Goal: Information Seeking & Learning: Learn about a topic

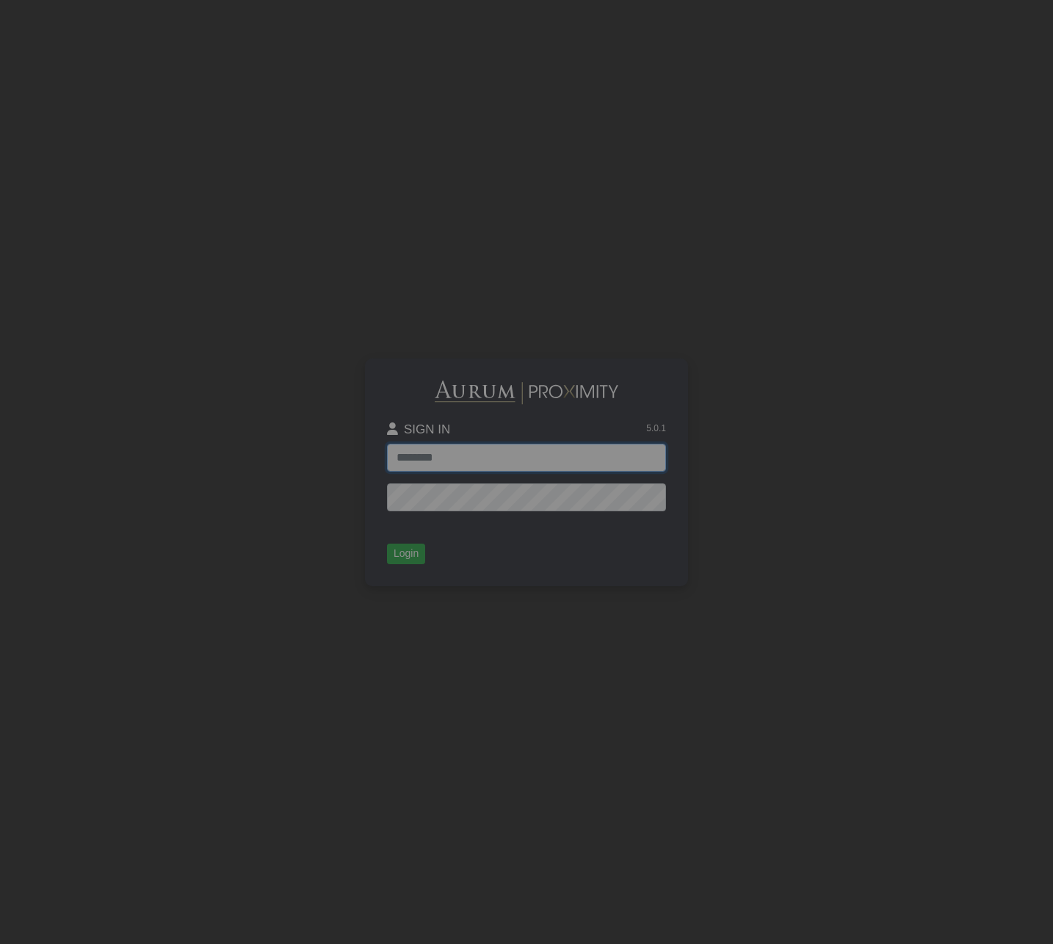
type input "**********"
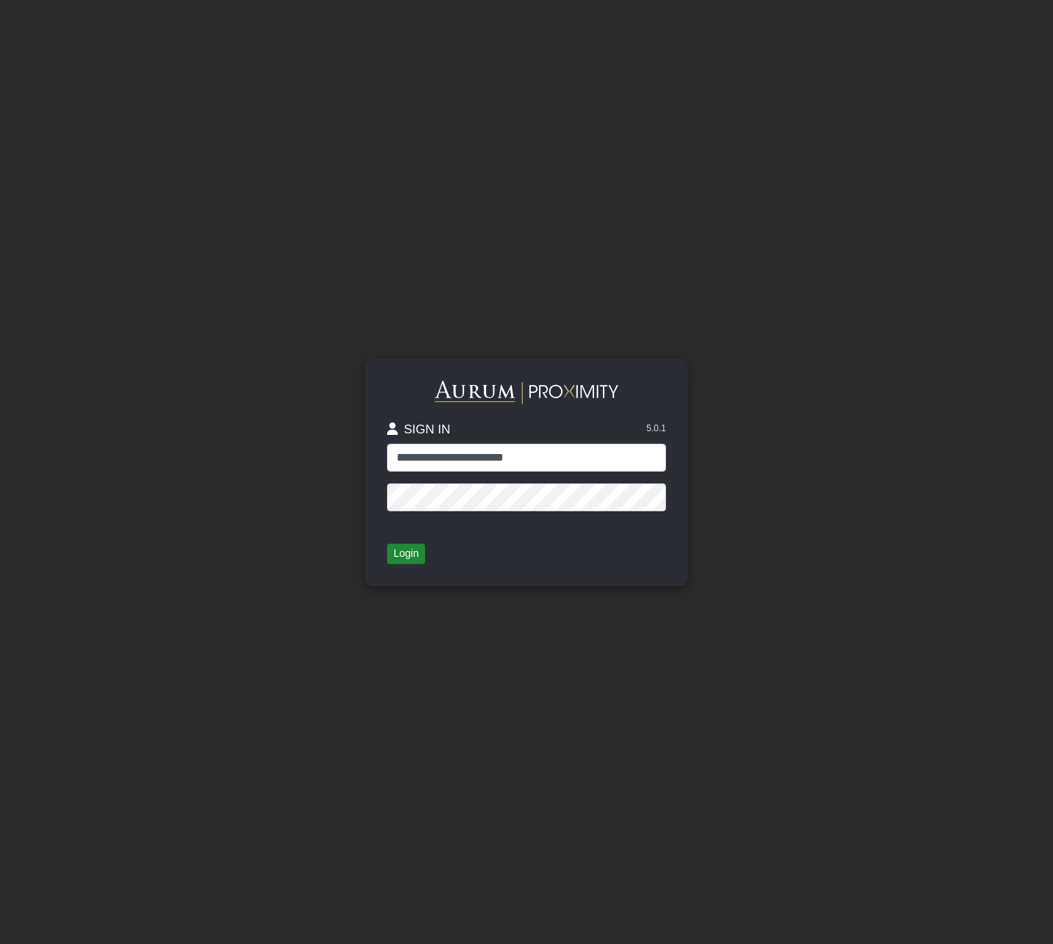
click at [401, 552] on button "Login" at bounding box center [406, 554] width 38 height 21
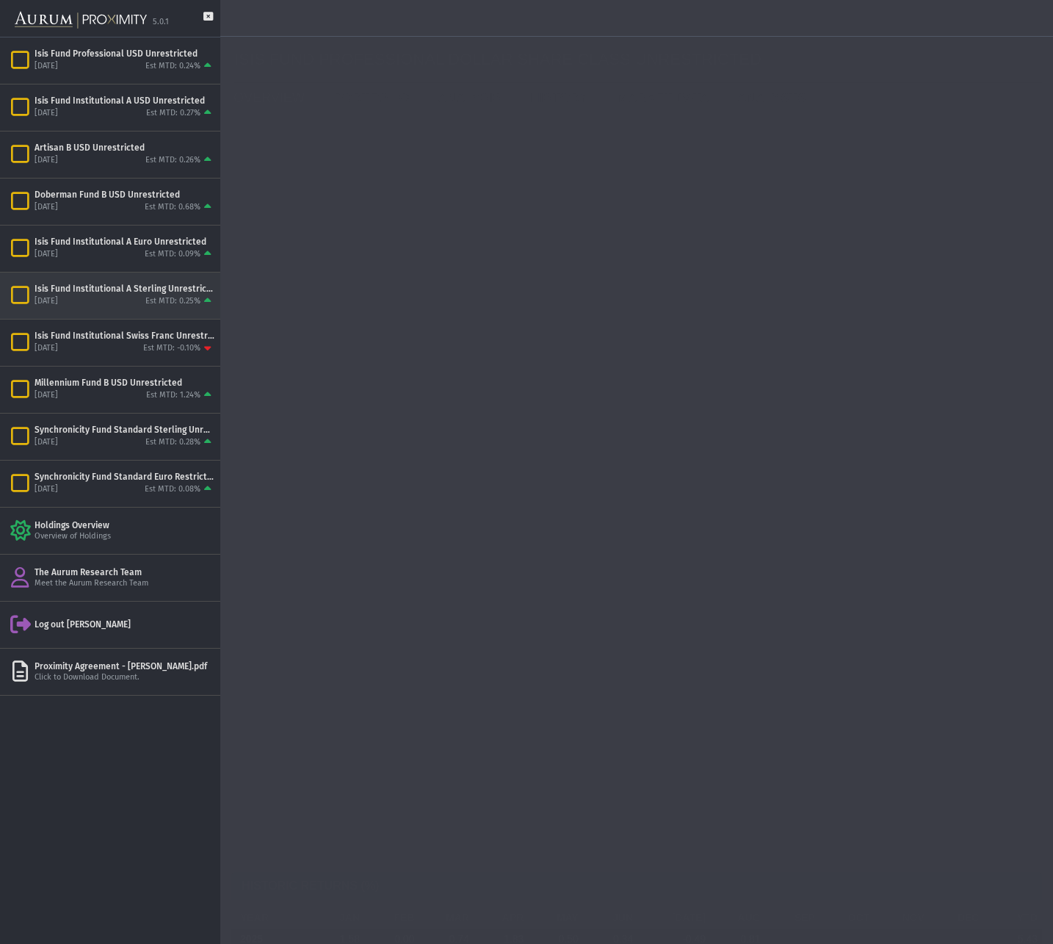
click at [129, 299] on div "[DATE] Est MTD: 0.25%" at bounding box center [125, 301] width 180 height 13
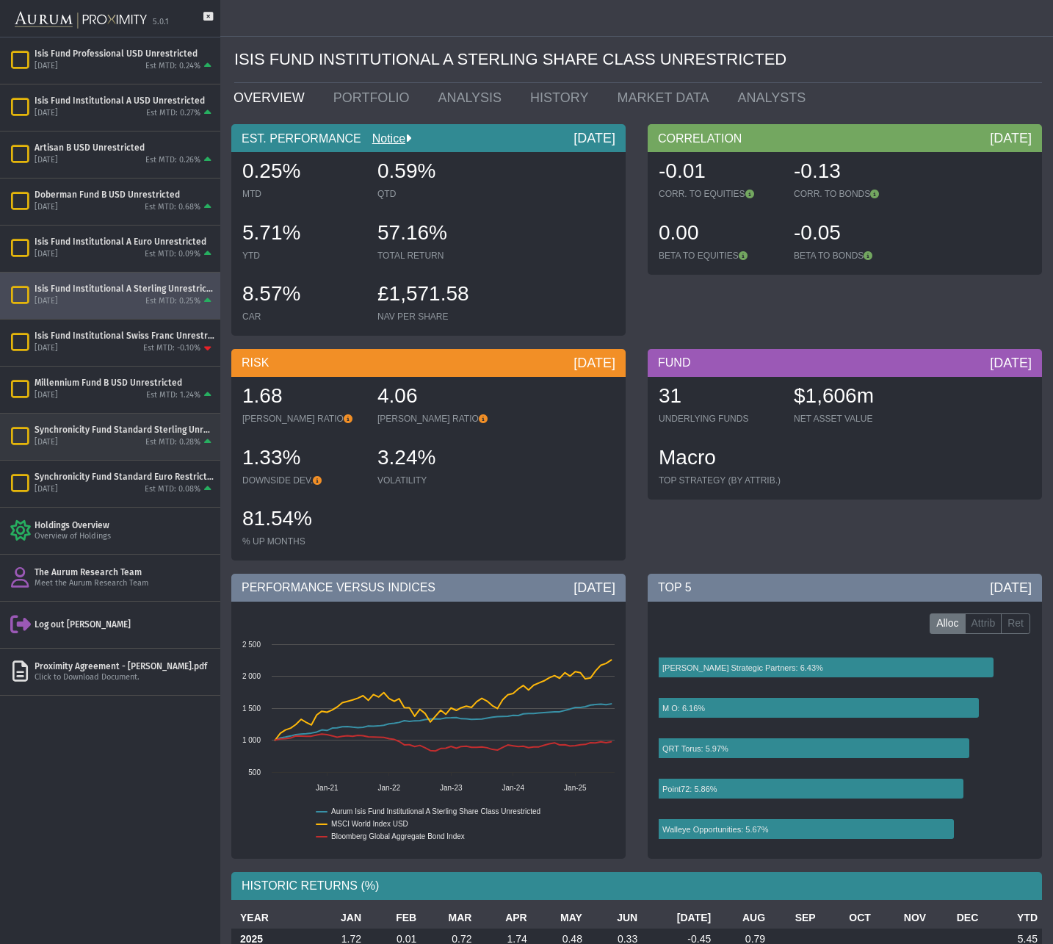
click at [58, 438] on div "[DATE]" at bounding box center [47, 442] width 24 height 11
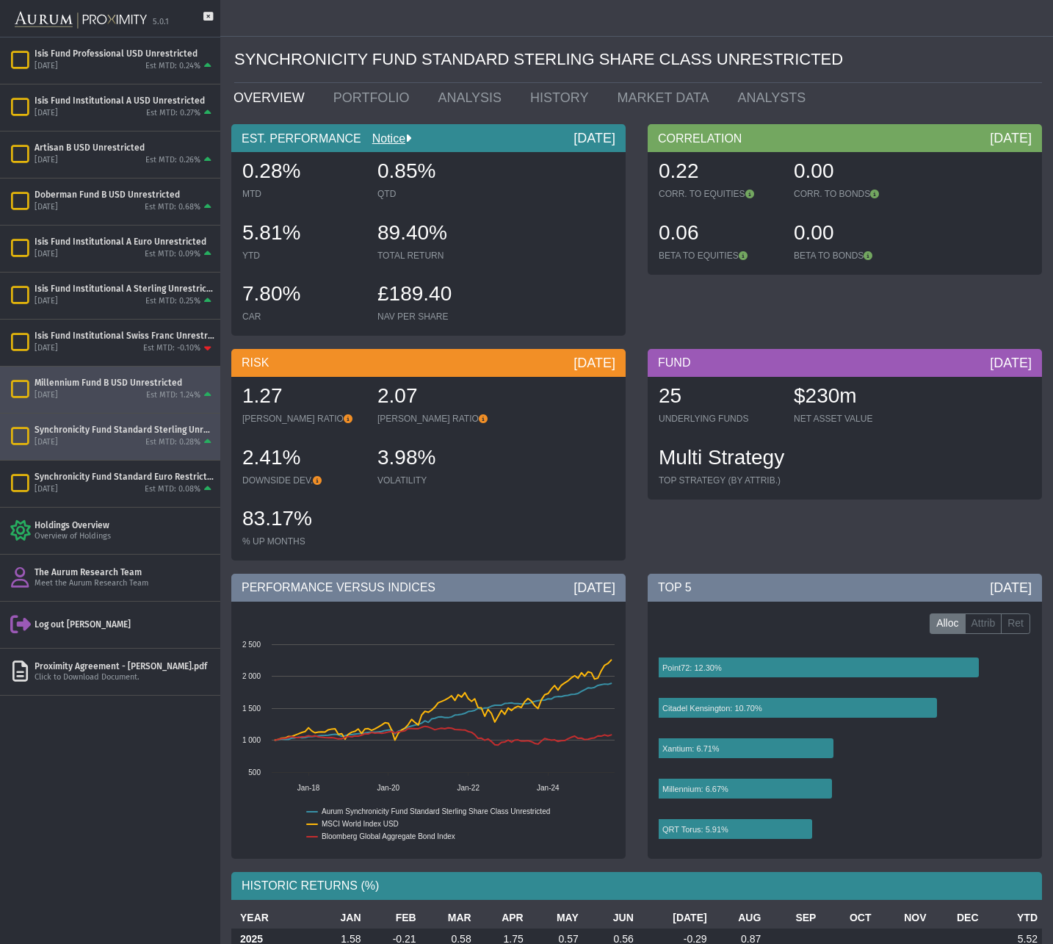
click at [58, 393] on div "[DATE]" at bounding box center [47, 395] width 24 height 11
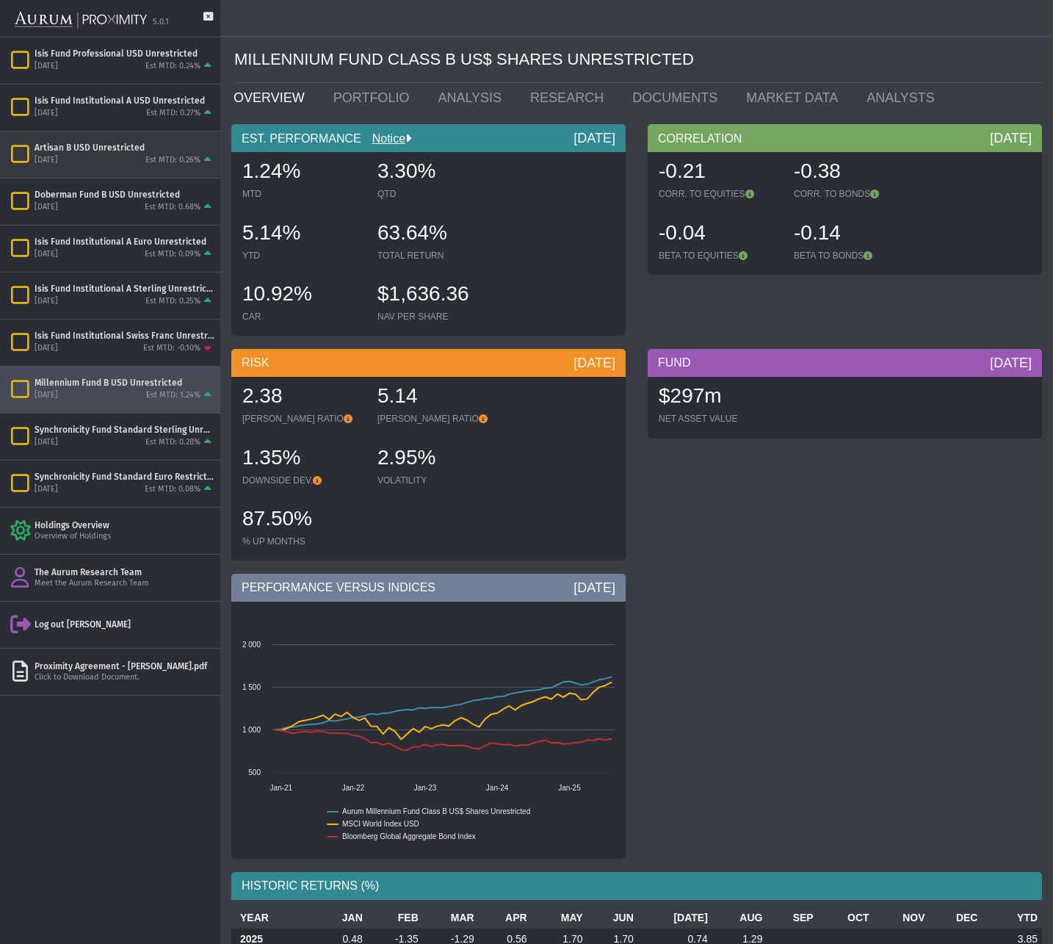
click at [106, 143] on div "Artisan B USD Unrestricted" at bounding box center [125, 148] width 180 height 12
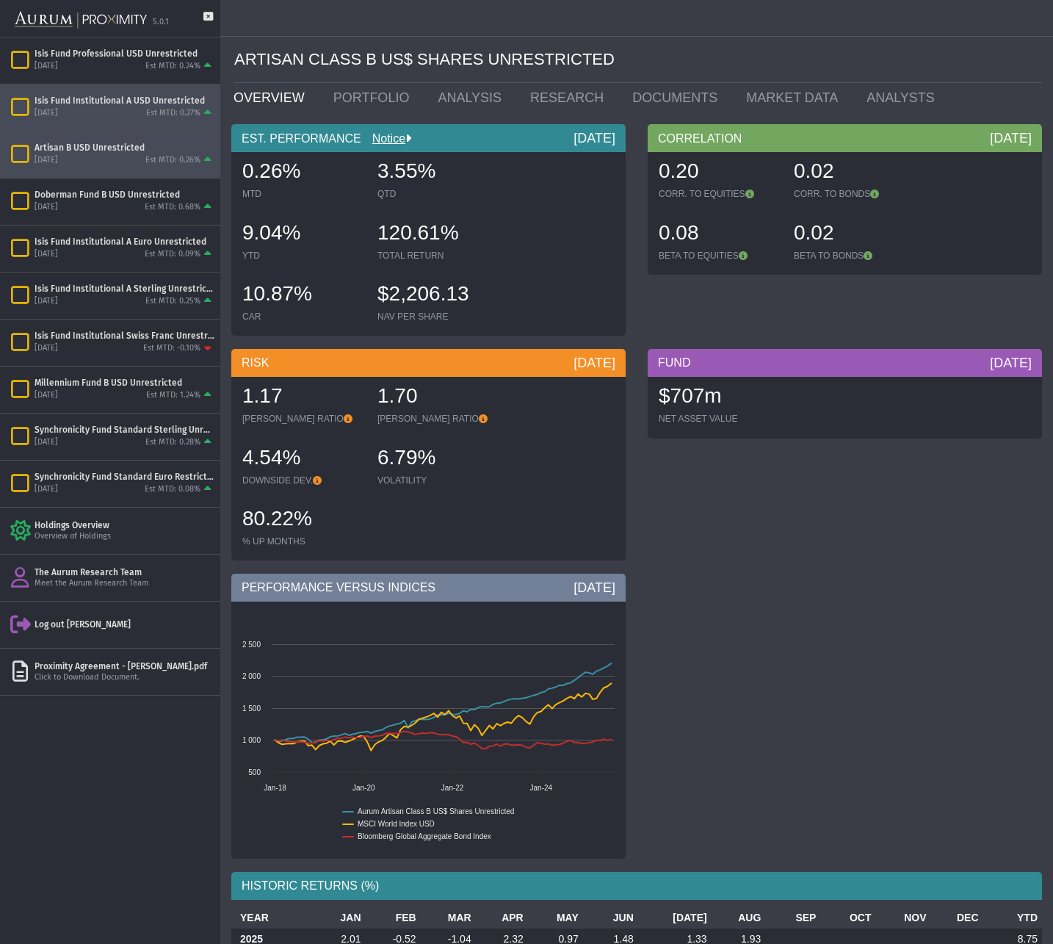
click at [103, 99] on div "Isis Fund Institutional A USD Unrestricted" at bounding box center [125, 101] width 180 height 12
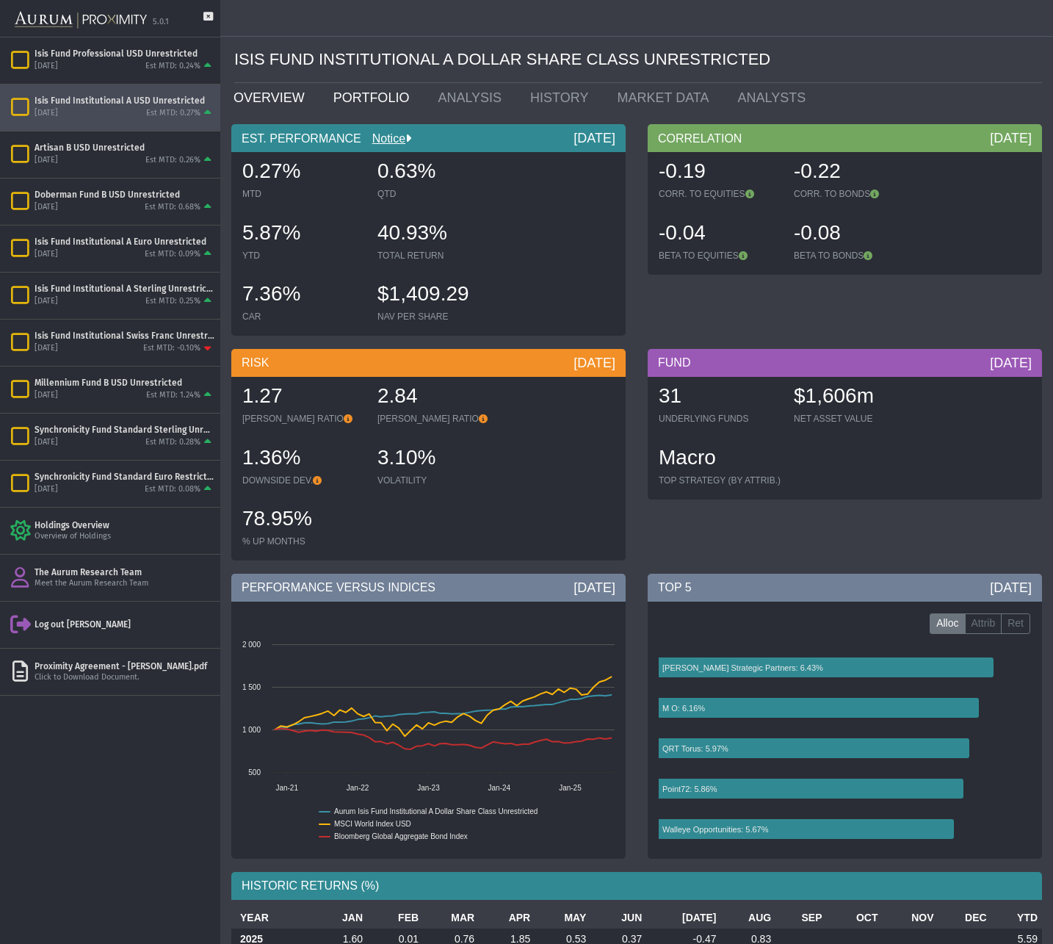
click at [378, 98] on link "PORTFOLIO" at bounding box center [374, 97] width 105 height 29
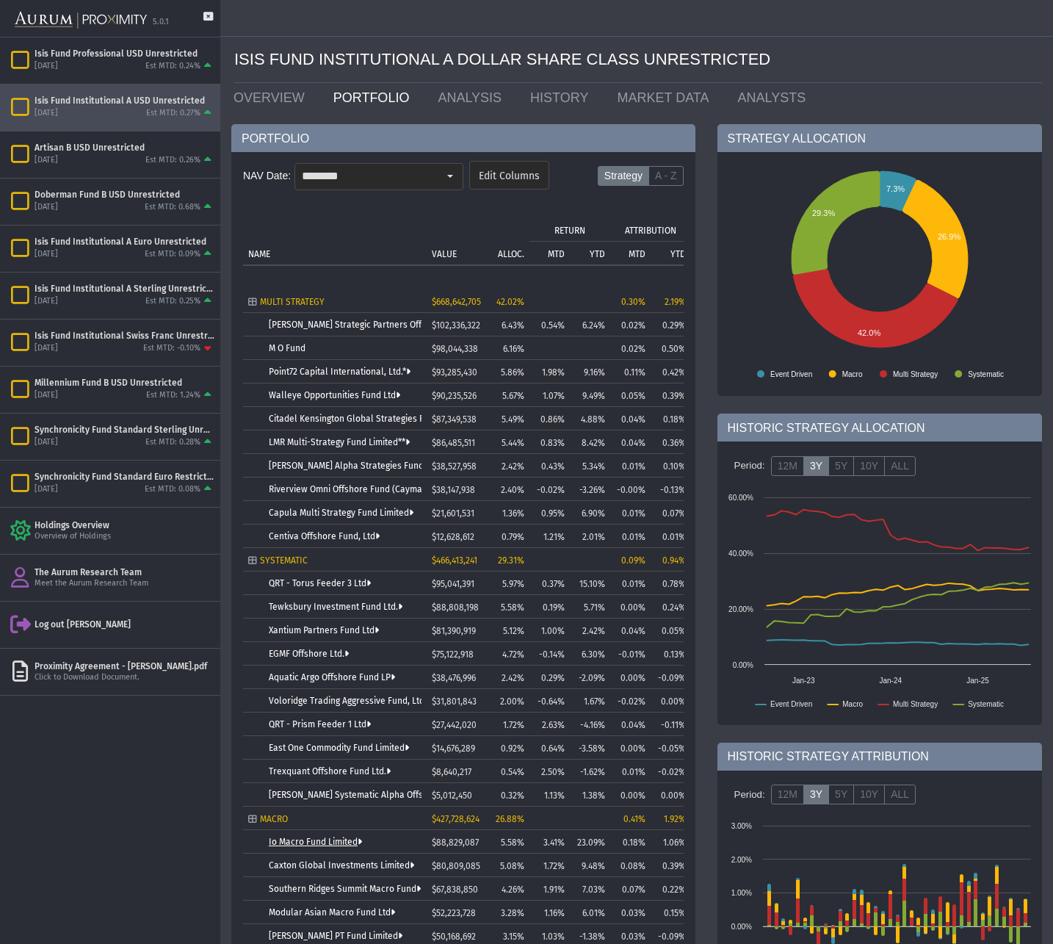
click at [322, 842] on link "Io Macro Fund Limited" at bounding box center [315, 842] width 93 height 10
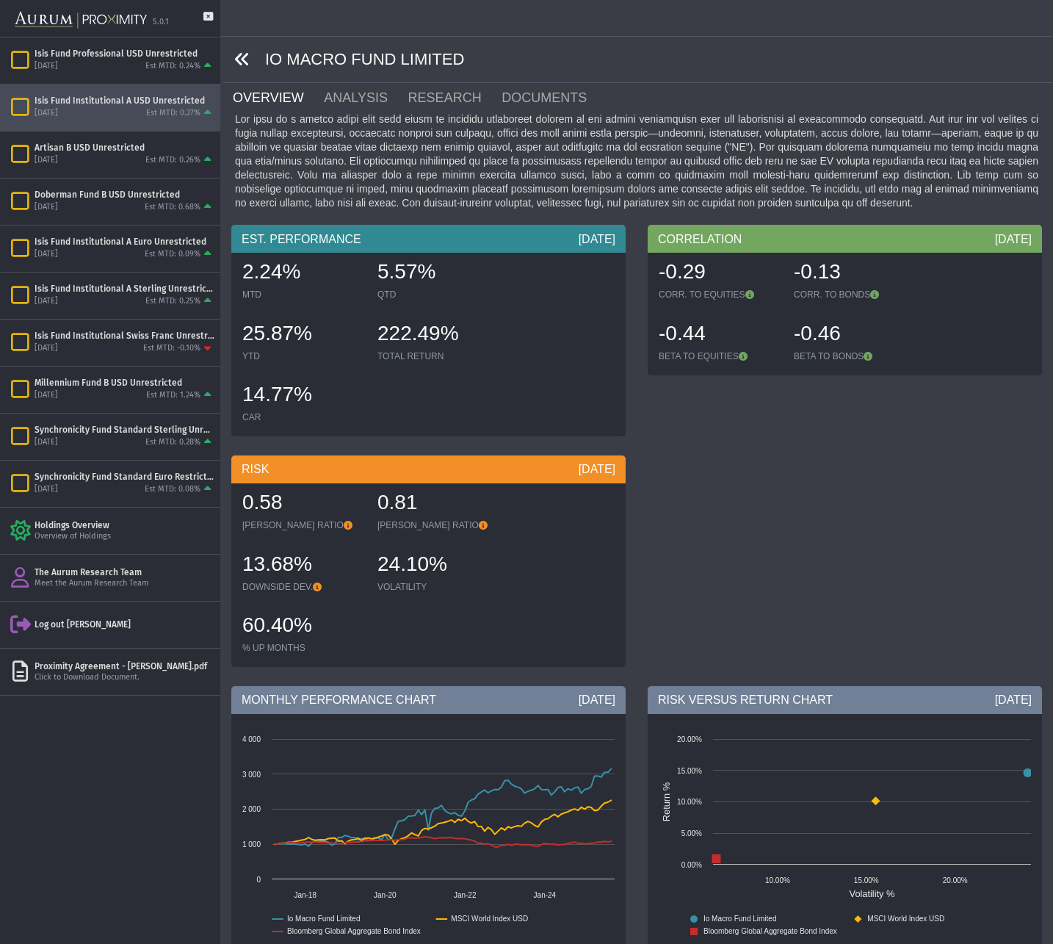
click at [239, 59] on icon at bounding box center [242, 59] width 16 height 16
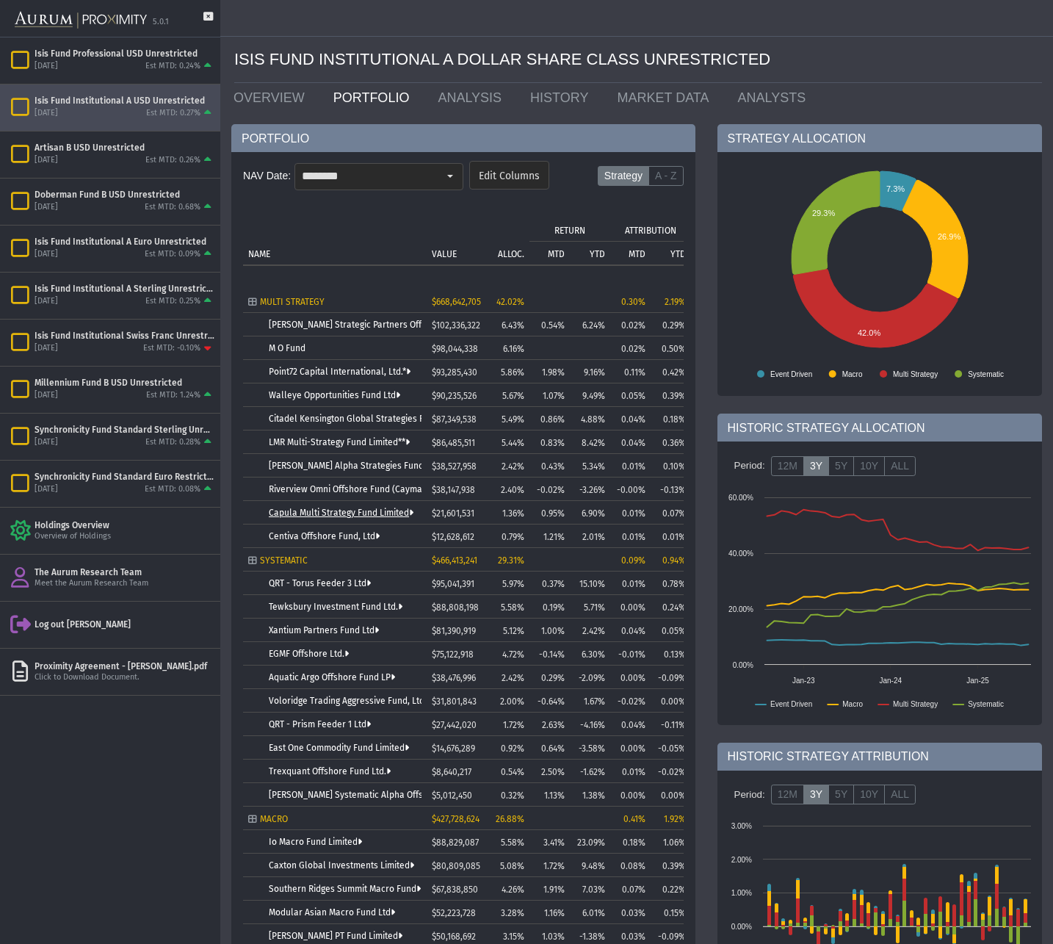
click at [324, 511] on link "Capula Multi Strategy Fund Limited" at bounding box center [341, 513] width 145 height 10
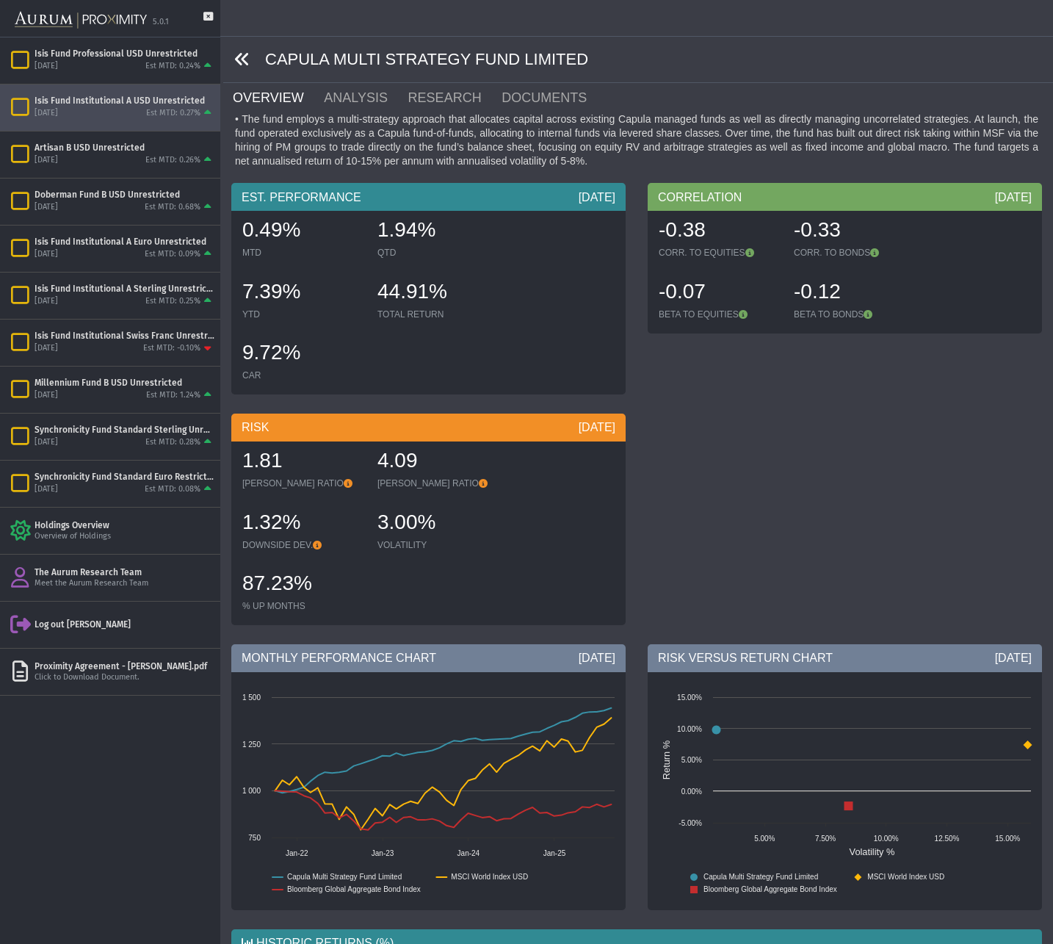
click at [246, 61] on icon at bounding box center [242, 59] width 16 height 16
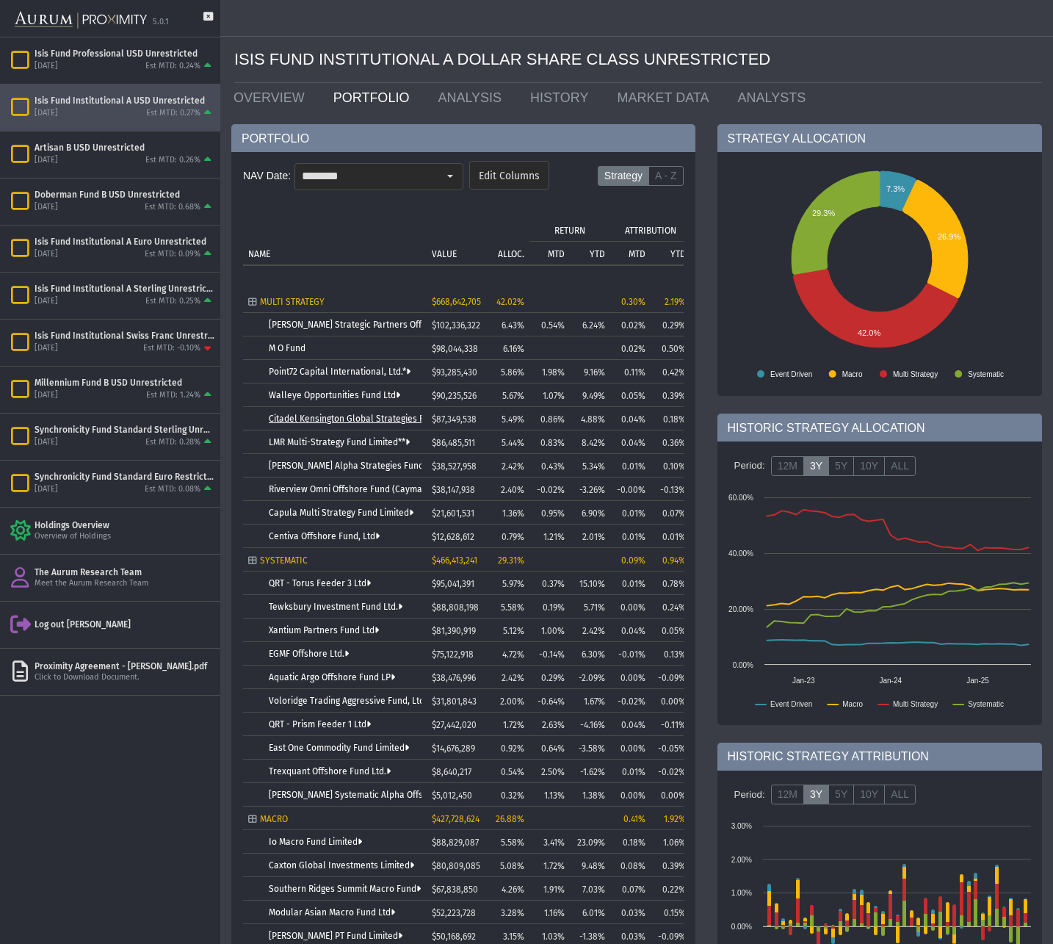
click at [317, 419] on link "Citadel Kensington Global Strategies Fund Ltd." at bounding box center [365, 419] width 192 height 10
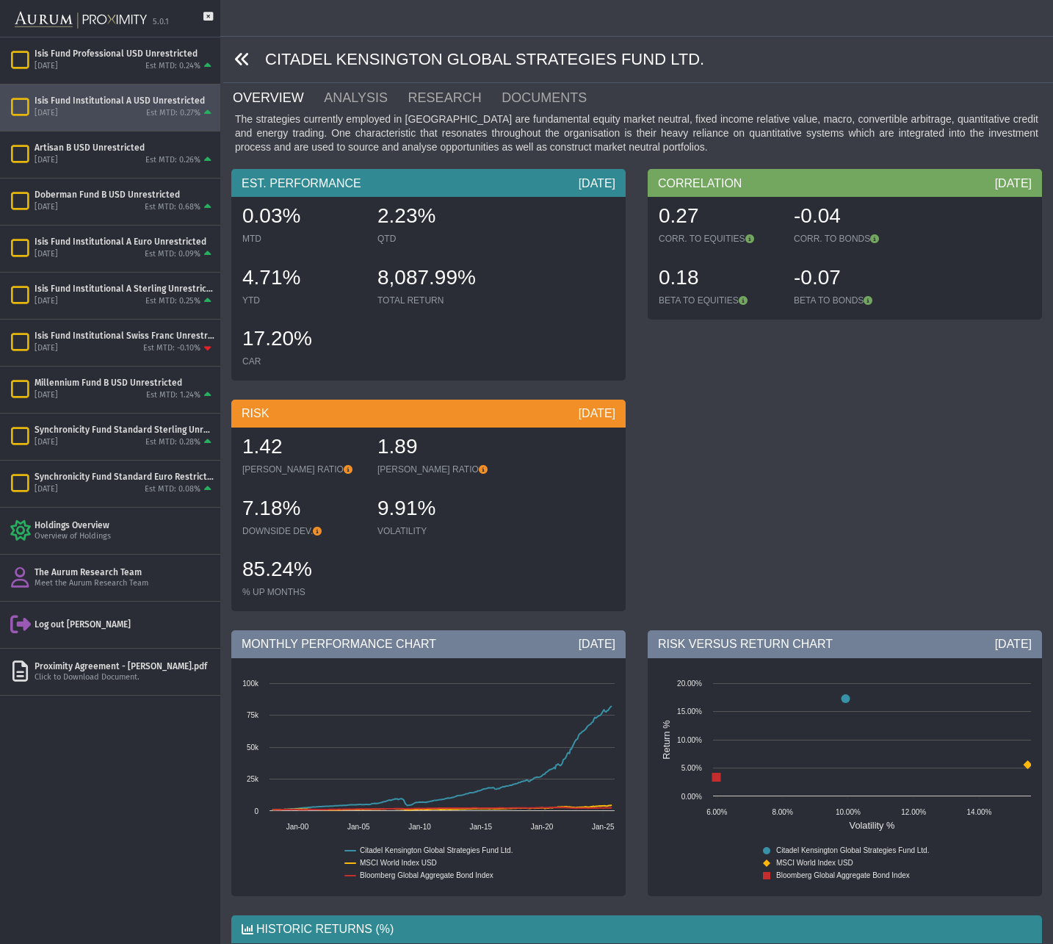
click at [245, 55] on icon at bounding box center [242, 59] width 16 height 16
